Goal: Task Accomplishment & Management: Manage account settings

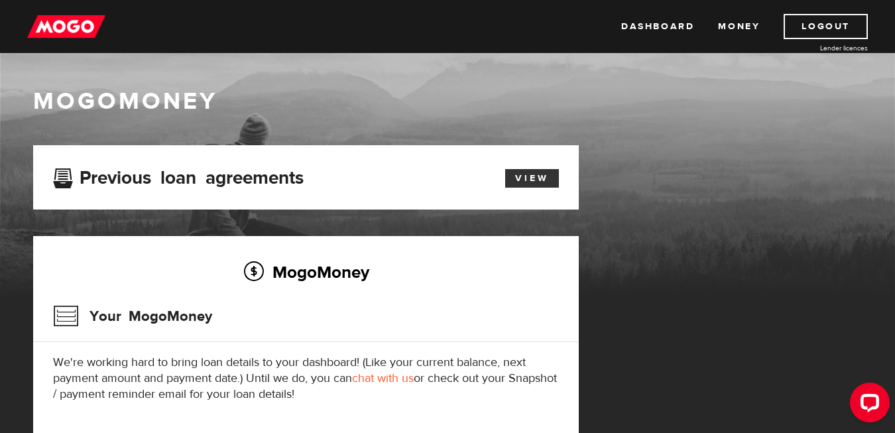
click at [518, 181] on link "View" at bounding box center [532, 178] width 54 height 19
click at [678, 27] on link "Dashboard" at bounding box center [657, 26] width 73 height 25
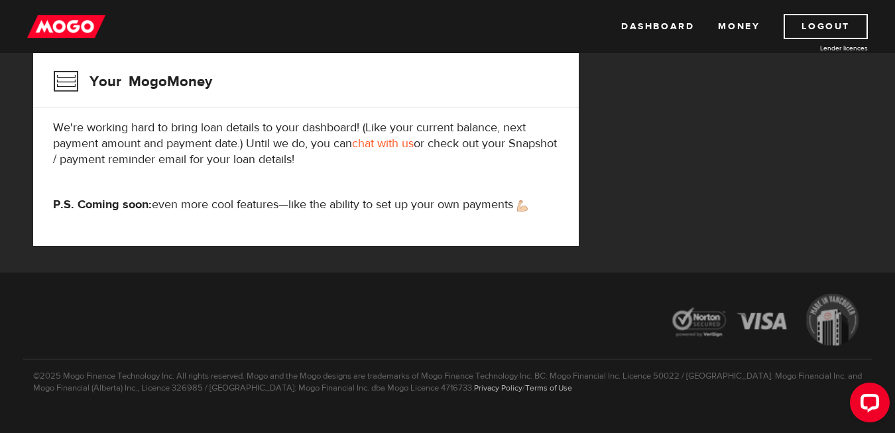
scroll to position [233, 0]
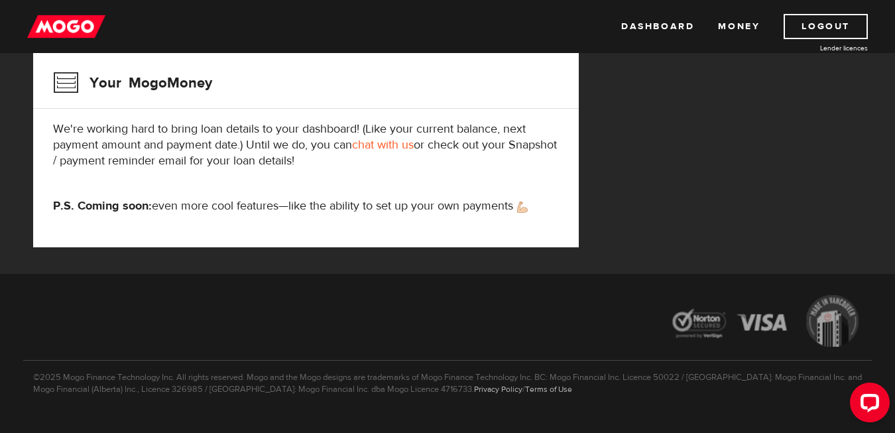
click at [393, 146] on link "chat with us" at bounding box center [383, 144] width 62 height 15
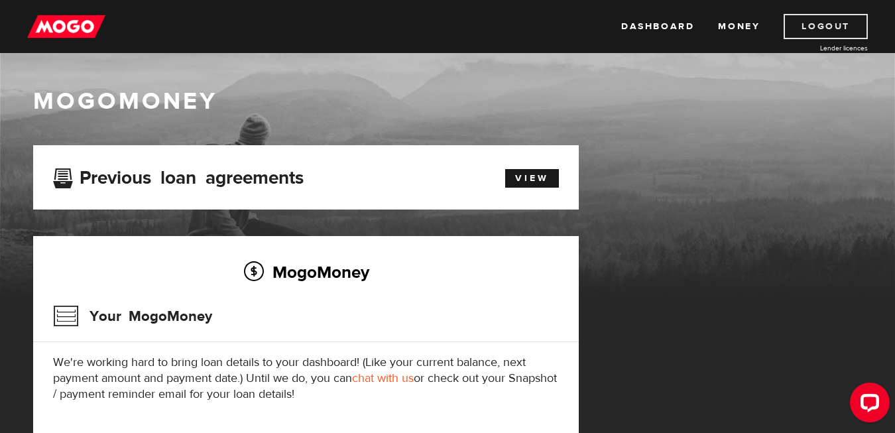
click at [821, 25] on link "Logout" at bounding box center [826, 26] width 84 height 25
